Goal: Task Accomplishment & Management: Manage account settings

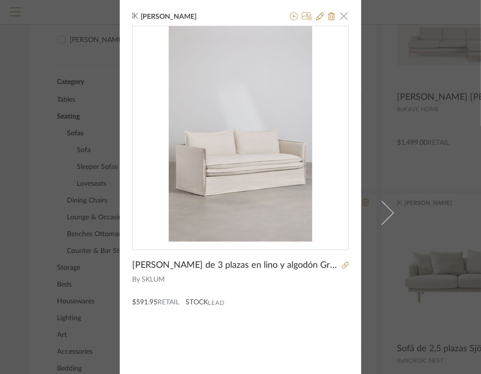
click at [342, 15] on span "button" at bounding box center [344, 16] width 20 height 20
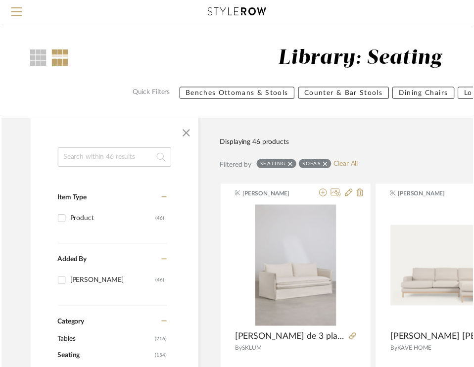
scroll to position [246, 0]
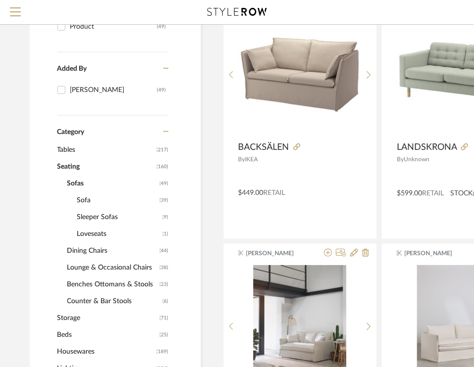
scroll to position [198, 0]
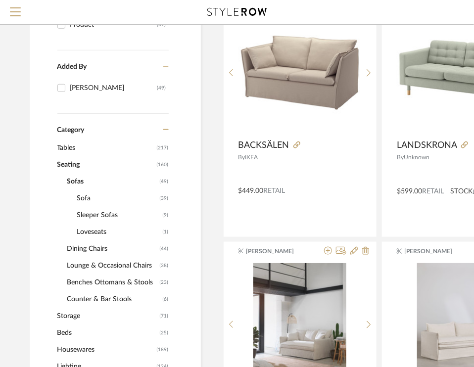
click at [99, 249] on span "Dining Chairs" at bounding box center [112, 248] width 90 height 17
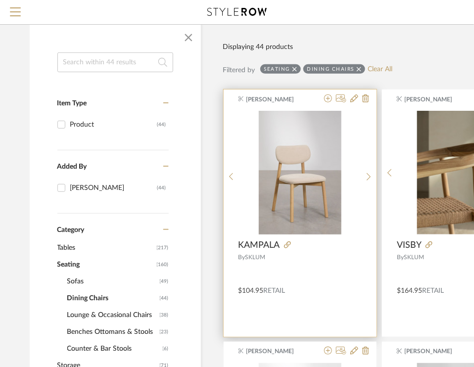
scroll to position [99, 0]
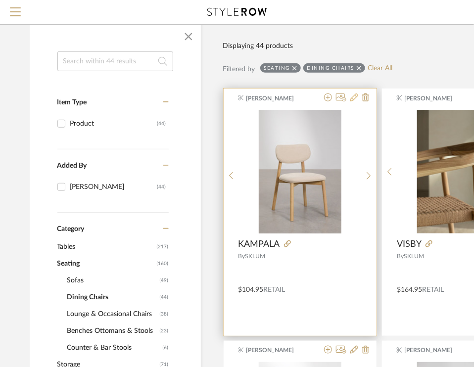
click at [356, 94] on icon at bounding box center [354, 97] width 8 height 8
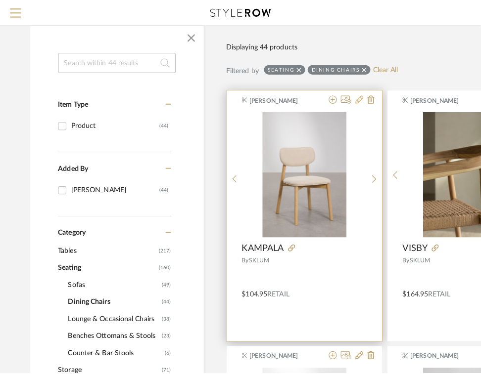
scroll to position [0, 0]
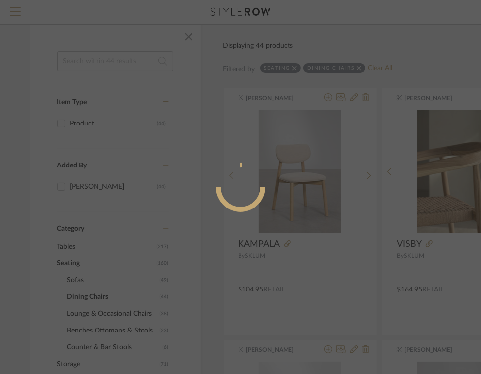
radio input "true"
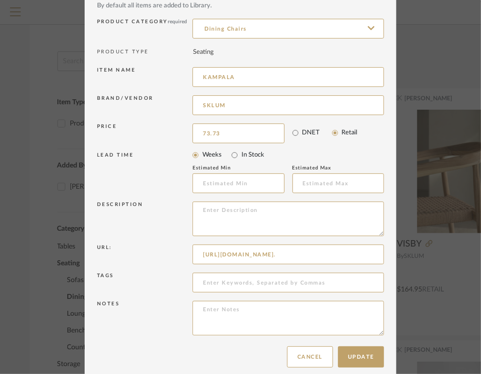
scroll to position [76, 0]
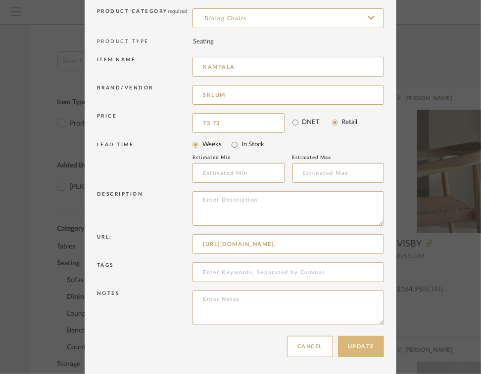
type input "$73.73"
click at [357, 348] on button "Update" at bounding box center [361, 346] width 46 height 21
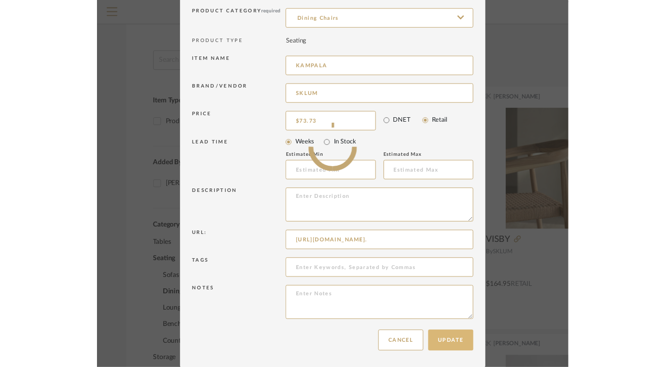
scroll to position [99, 0]
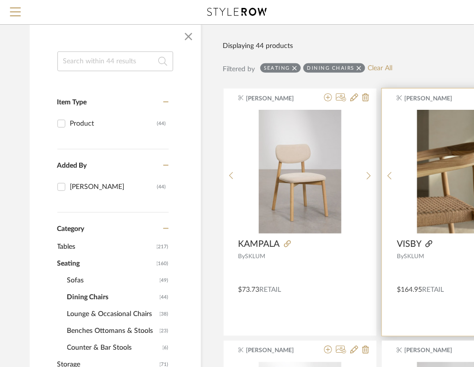
click at [429, 242] on icon at bounding box center [428, 243] width 7 height 7
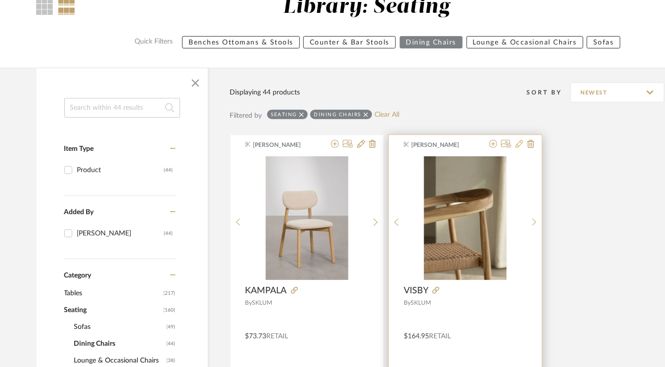
click at [480, 145] on icon at bounding box center [519, 144] width 8 height 8
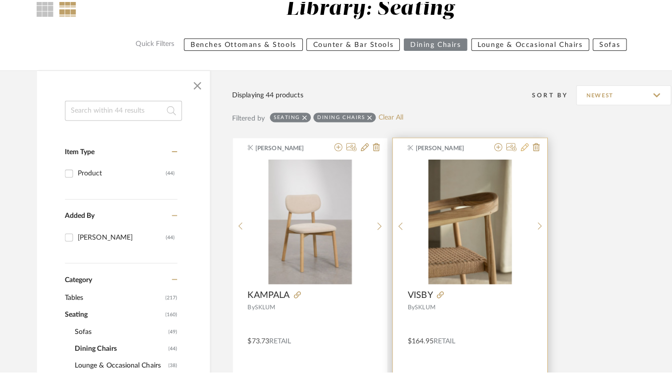
scroll to position [0, 0]
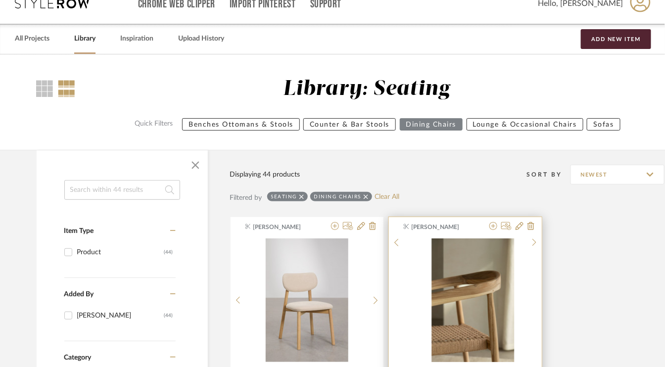
scroll to position [99, 0]
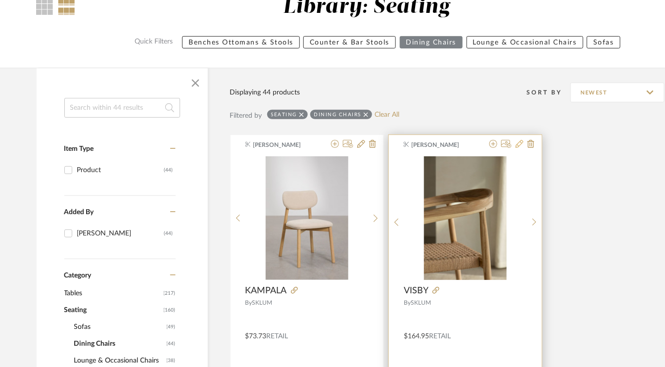
click at [515, 145] on icon at bounding box center [519, 144] width 8 height 8
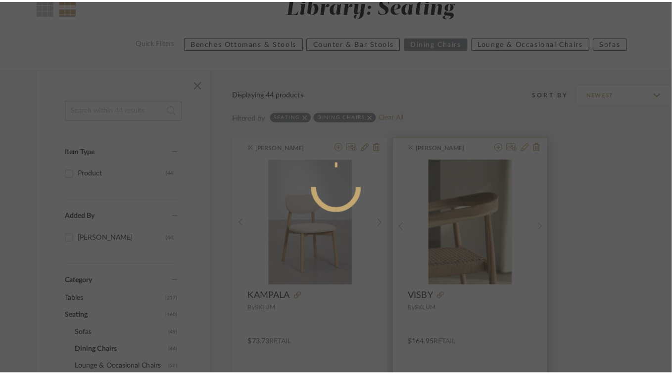
scroll to position [0, 0]
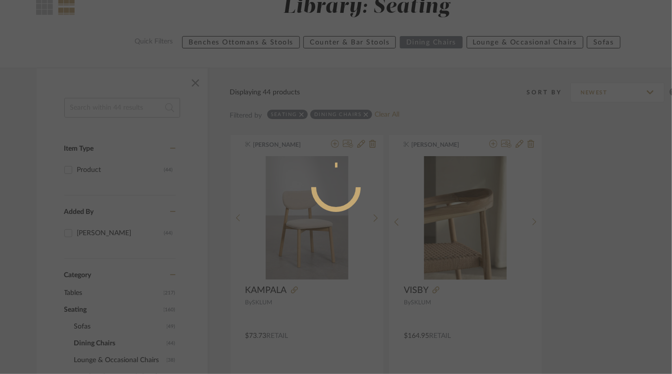
radio input "true"
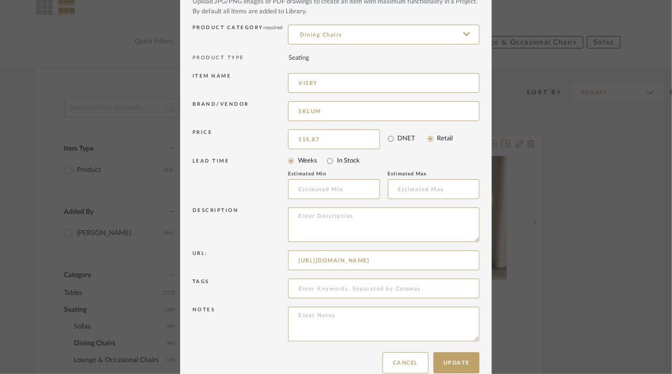
scroll to position [76, 0]
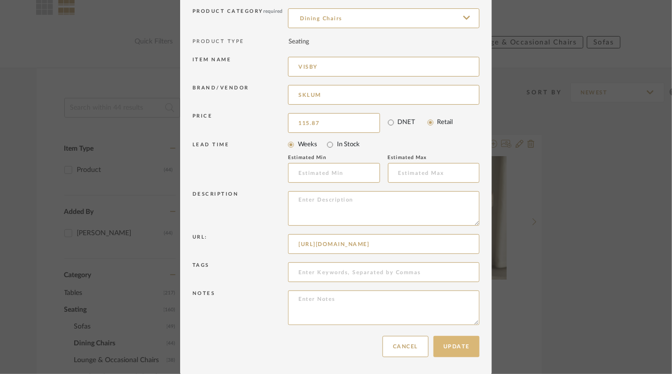
type input "$115.87"
click at [459, 345] on button "Update" at bounding box center [456, 346] width 46 height 21
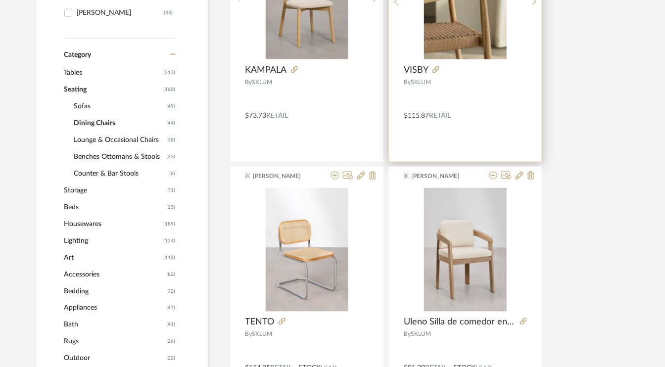
scroll to position [346, 0]
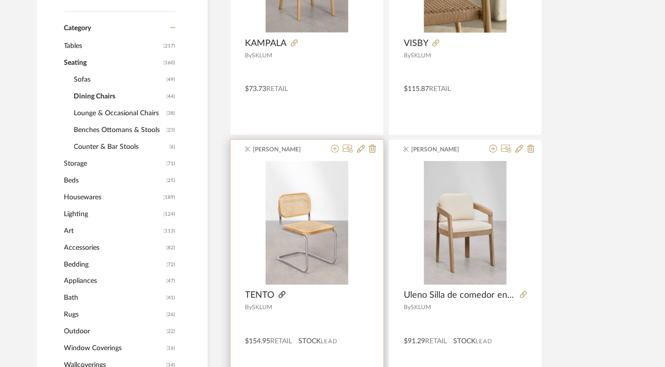
click at [283, 296] on icon at bounding box center [281, 294] width 7 height 7
click at [361, 148] on icon at bounding box center [361, 149] width 8 height 8
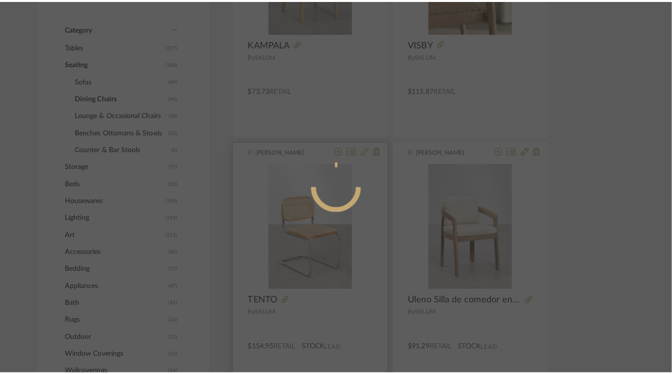
scroll to position [0, 0]
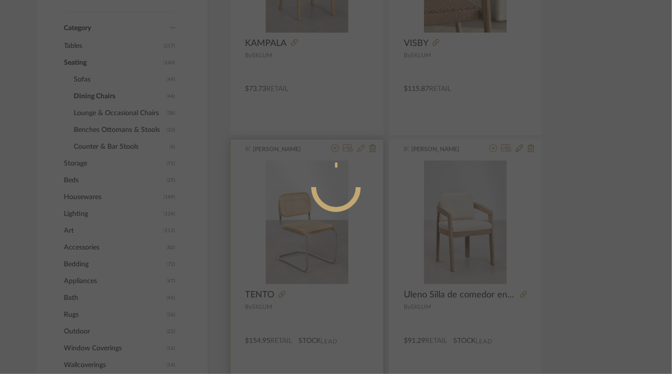
radio input "true"
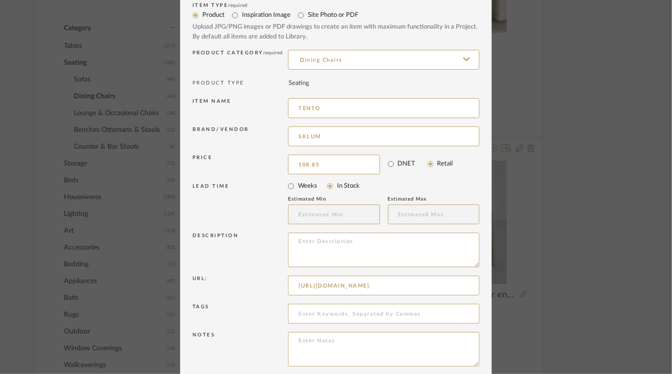
scroll to position [76, 0]
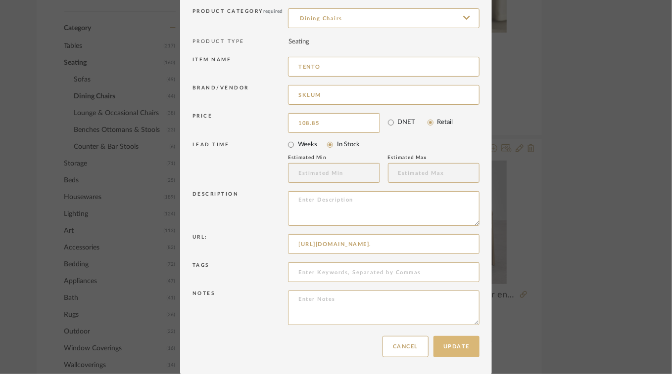
type input "$108.85"
click at [455, 344] on button "Update" at bounding box center [456, 346] width 46 height 21
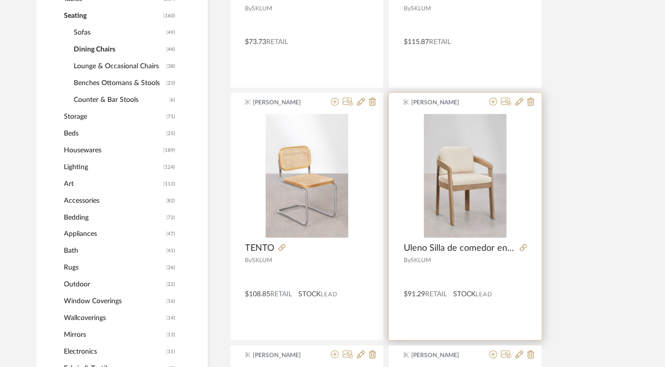
scroll to position [396, 0]
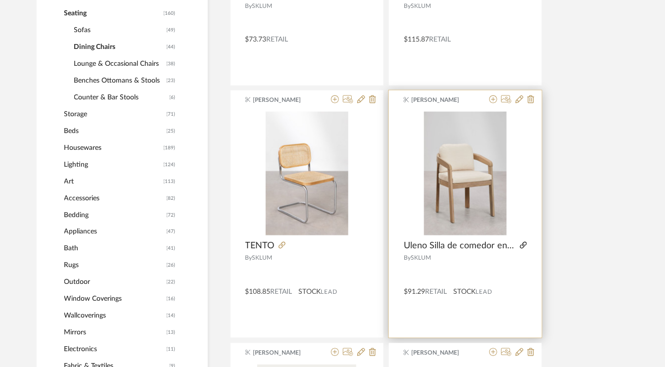
click at [525, 246] on icon at bounding box center [523, 245] width 7 height 7
